Goal: Information Seeking & Learning: Learn about a topic

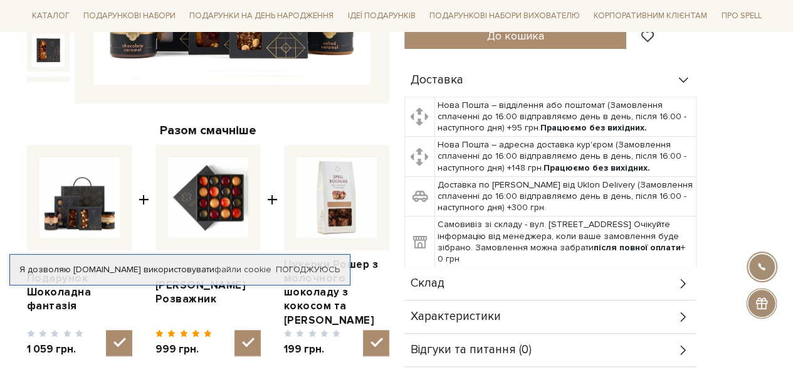
scroll to position [439, 0]
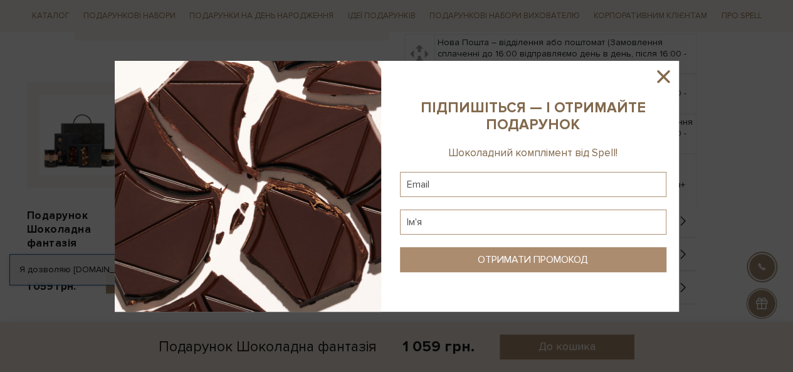
click at [662, 73] on icon at bounding box center [662, 76] width 21 height 21
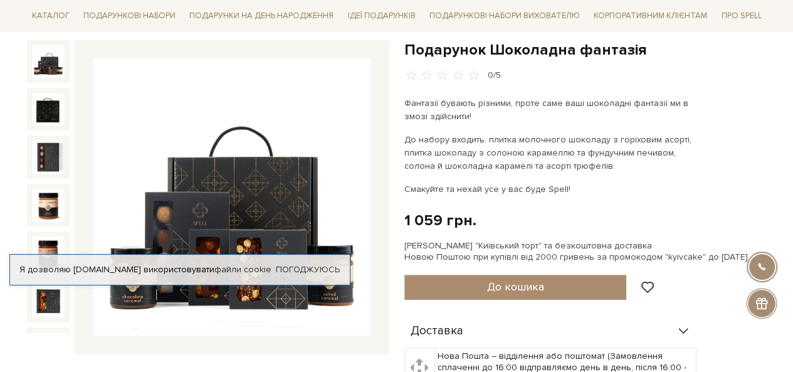
scroll to position [188, 0]
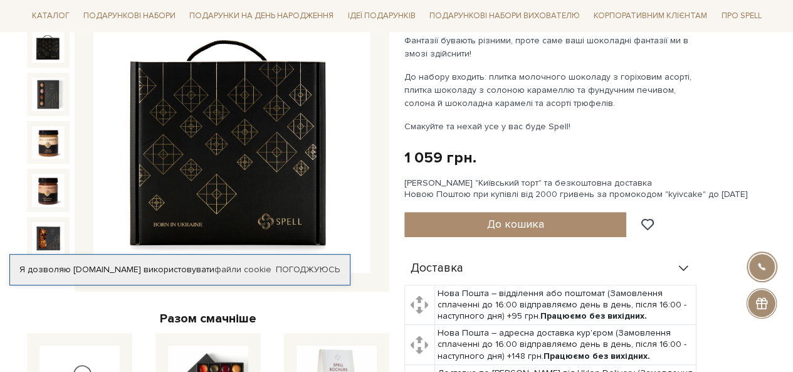
click at [45, 43] on img at bounding box center [48, 46] width 33 height 33
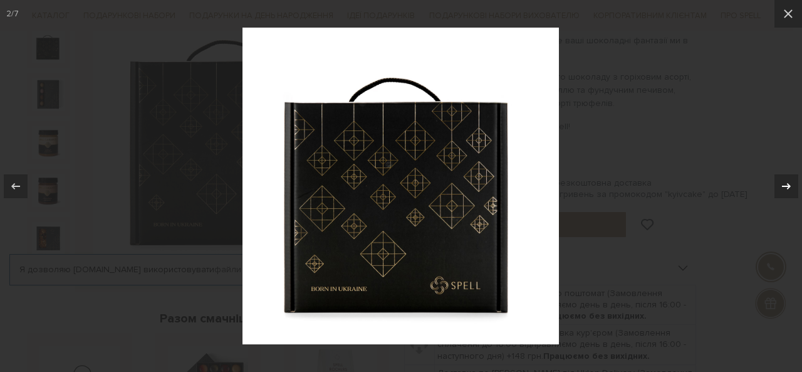
click at [788, 187] on icon at bounding box center [786, 185] width 9 height 6
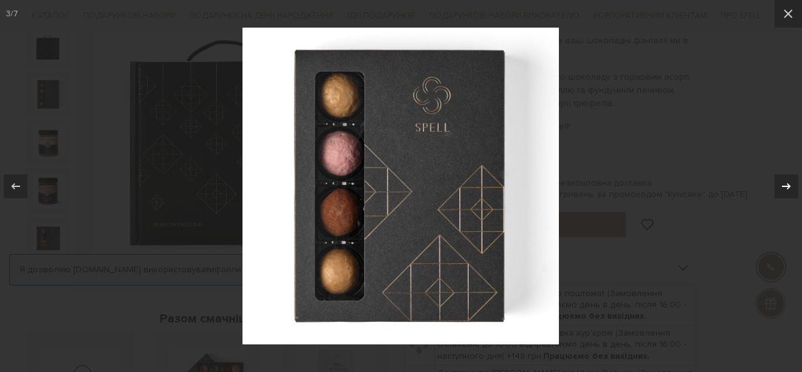
click at [788, 187] on icon at bounding box center [786, 185] width 9 height 6
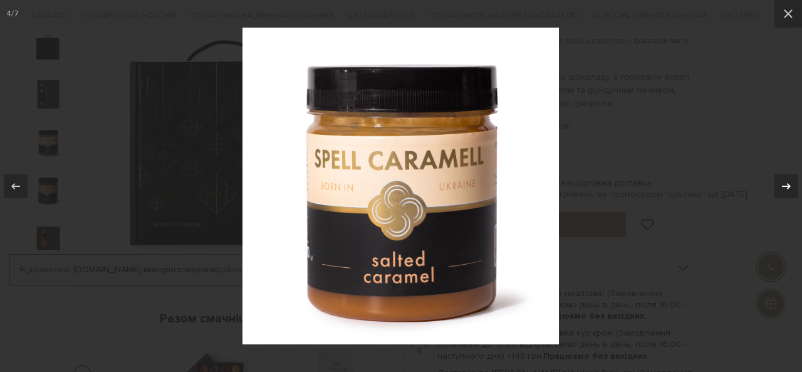
click at [788, 187] on icon at bounding box center [786, 186] width 15 height 15
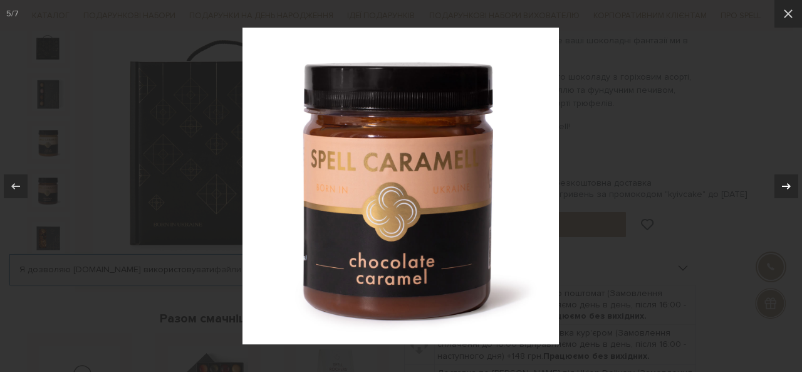
click at [788, 187] on icon at bounding box center [786, 186] width 15 height 15
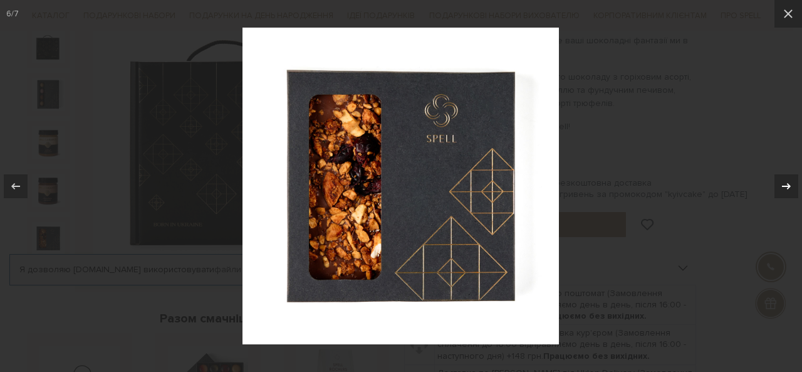
click at [788, 187] on icon at bounding box center [786, 186] width 15 height 15
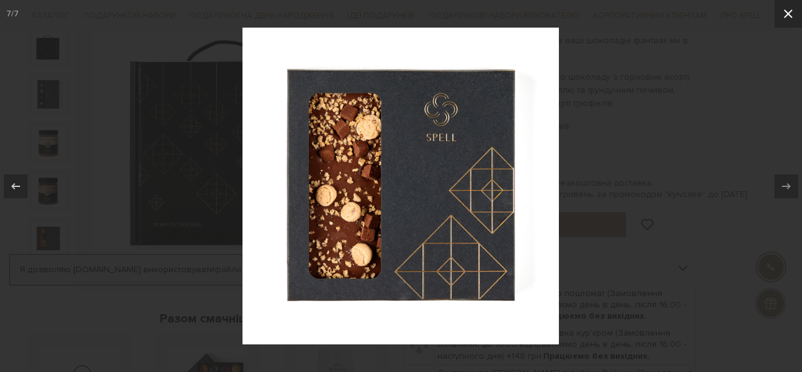
click at [789, 21] on icon at bounding box center [788, 13] width 15 height 15
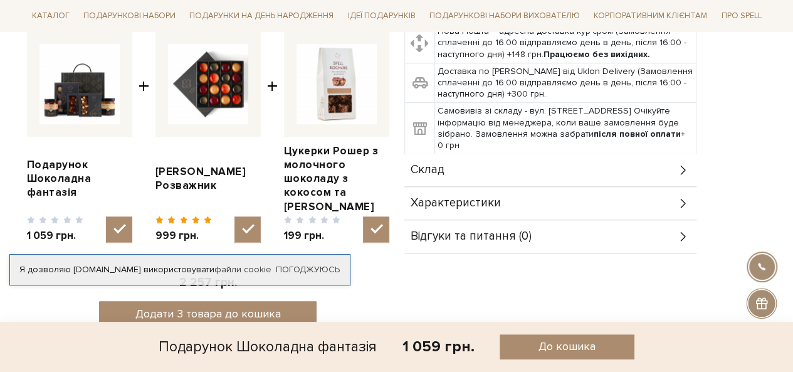
scroll to position [564, 0]
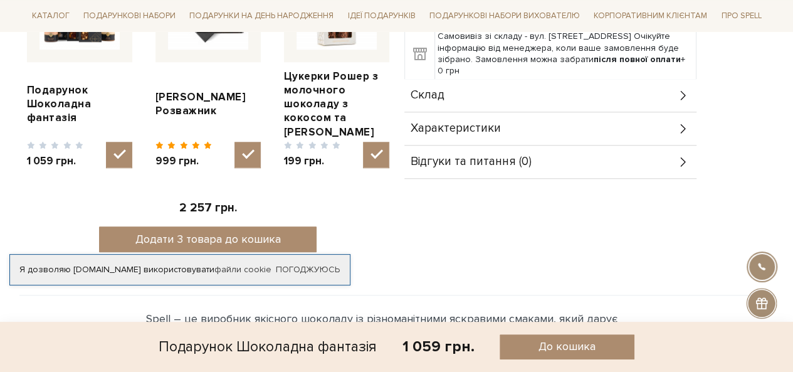
click at [555, 100] on div "Склад" at bounding box center [550, 95] width 292 height 33
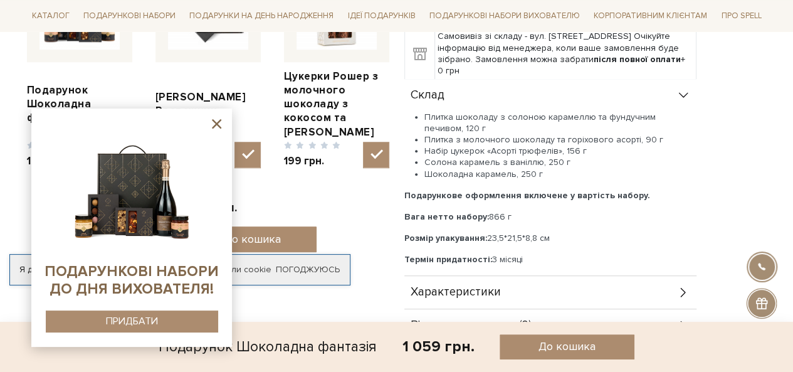
click at [217, 127] on icon at bounding box center [217, 124] width 16 height 16
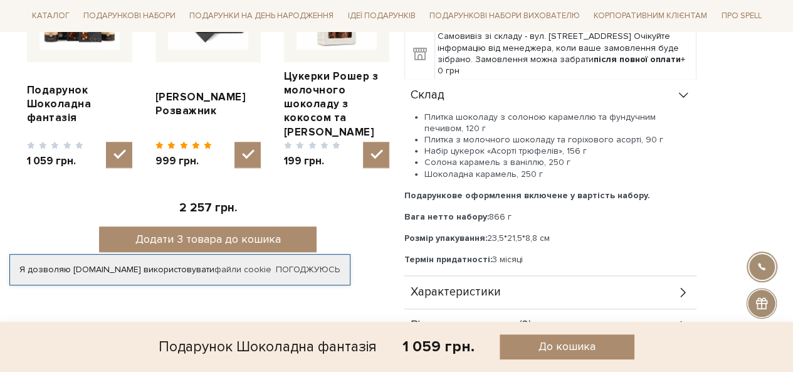
scroll to position [501, 0]
